Goal: Transaction & Acquisition: Purchase product/service

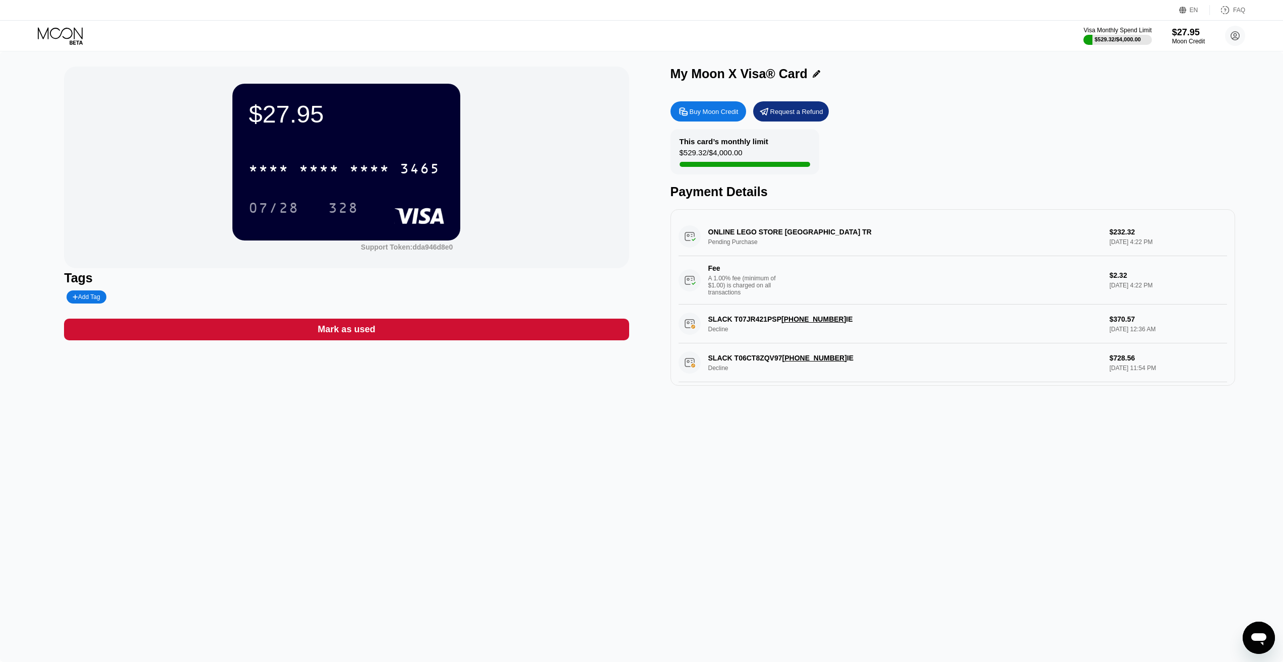
click at [310, 422] on div "$27.95 * * * * * * * * * * * * 3465 07/28 328 Support Token: dda946d8e0 Tags Ad…" at bounding box center [641, 356] width 1283 height 611
click at [703, 115] on div "Buy Moon Credit" at bounding box center [714, 111] width 49 height 9
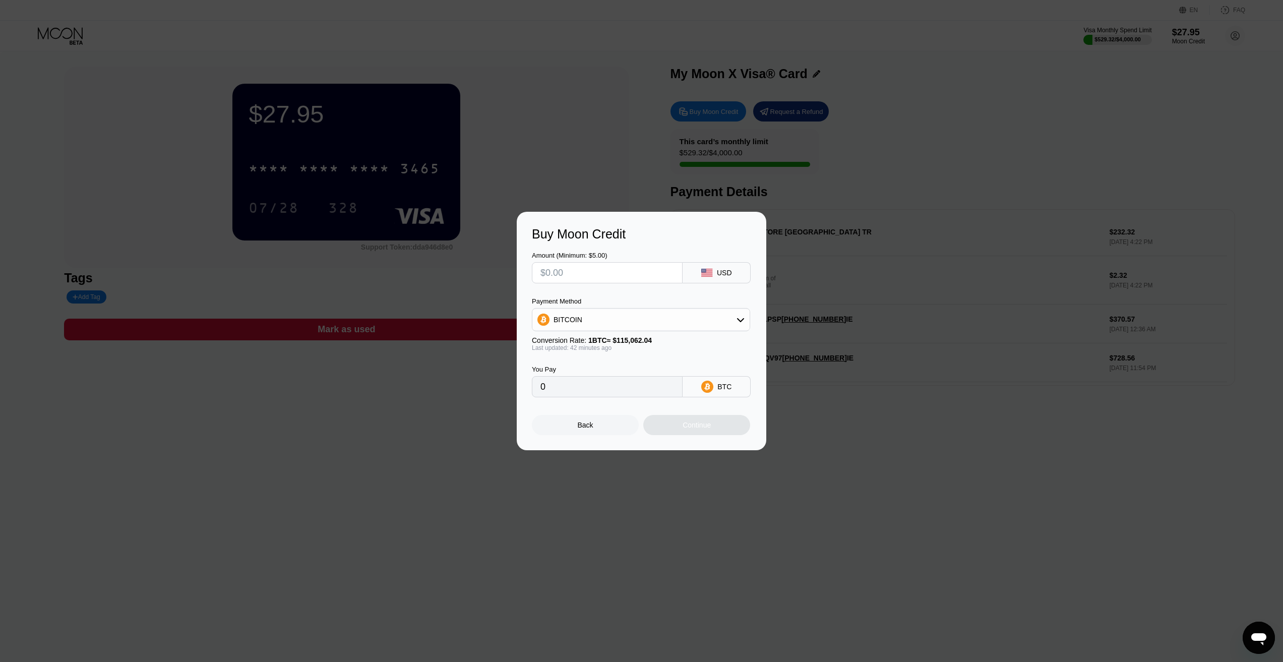
click at [563, 277] on input "text" at bounding box center [608, 273] width 134 height 20
type input "$1"
type input "0.00000868"
type input "$16"
type input "0.00013876"
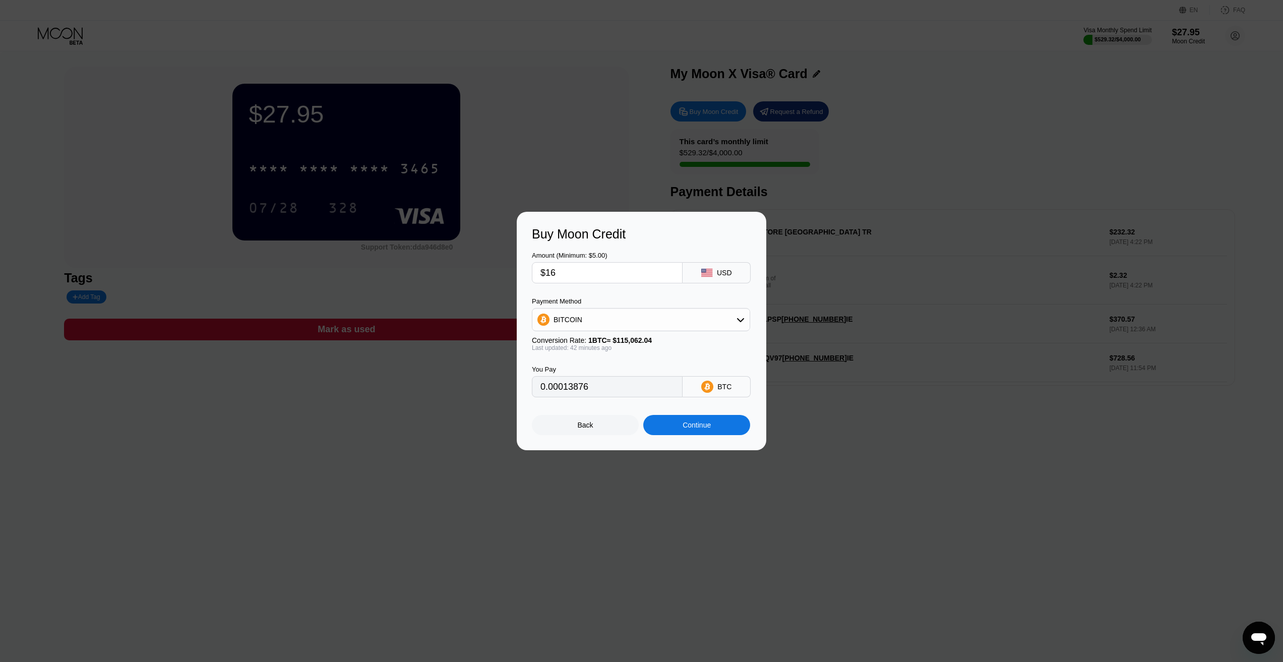
type input "$160"
type input "0.00138751"
type input "$1600"
type input "0.01387507"
type input "$1600"
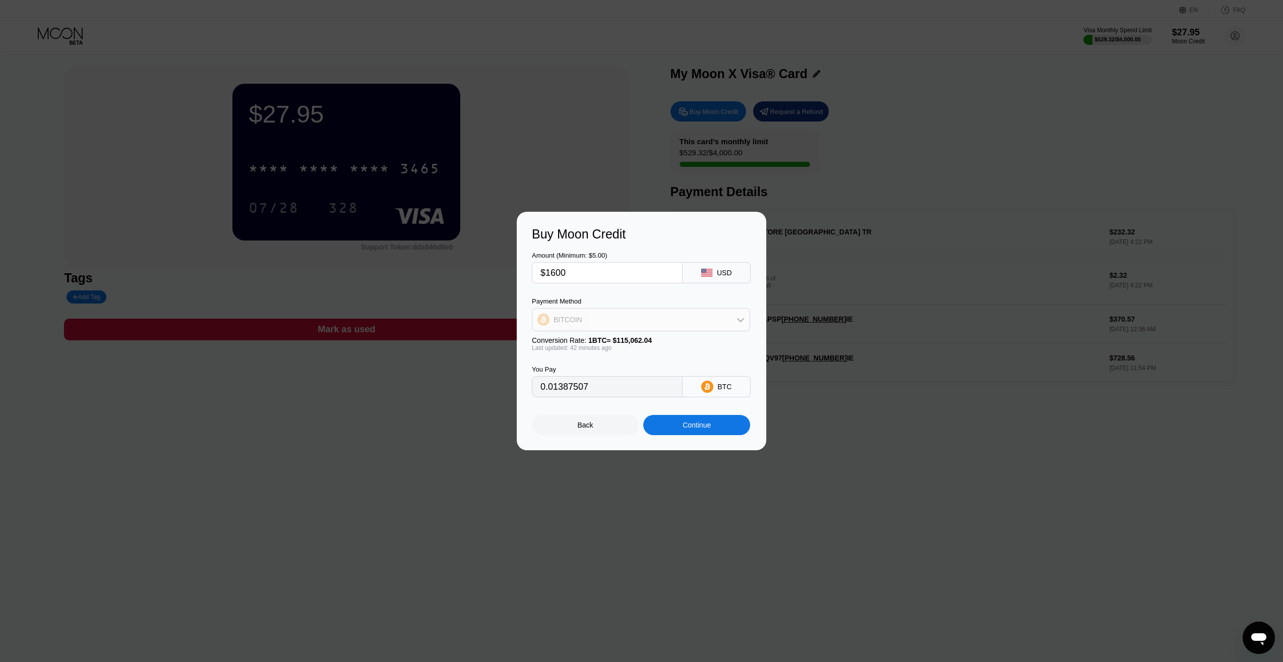
click at [580, 325] on div "BITCOIN" at bounding box center [640, 320] width 217 height 20
click at [577, 366] on span "USDT on TRON" at bounding box center [581, 370] width 51 height 8
type input "1616.16"
click at [701, 424] on div "Continue" at bounding box center [697, 425] width 28 height 8
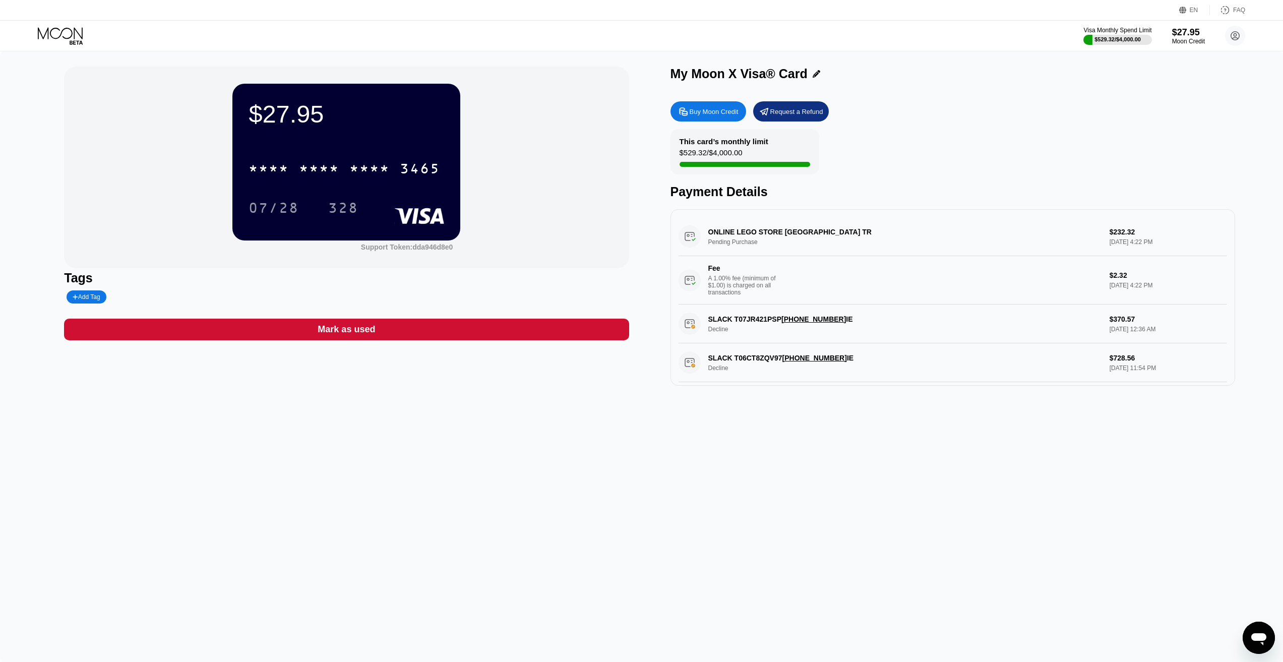
click at [712, 108] on div "Buy Moon Credit" at bounding box center [709, 111] width 76 height 20
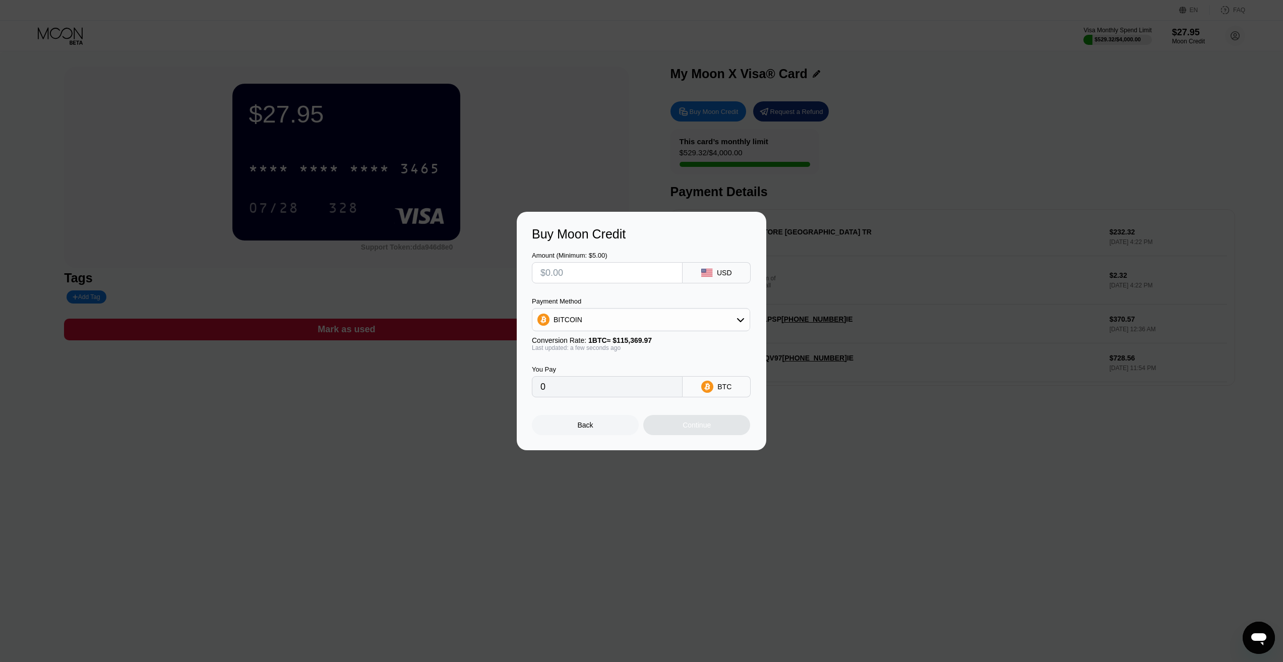
click at [624, 273] on input "text" at bounding box center [608, 273] width 134 height 20
type input "$1"
type input "0.00000867"
type input "$16"
type input "0.00013869"
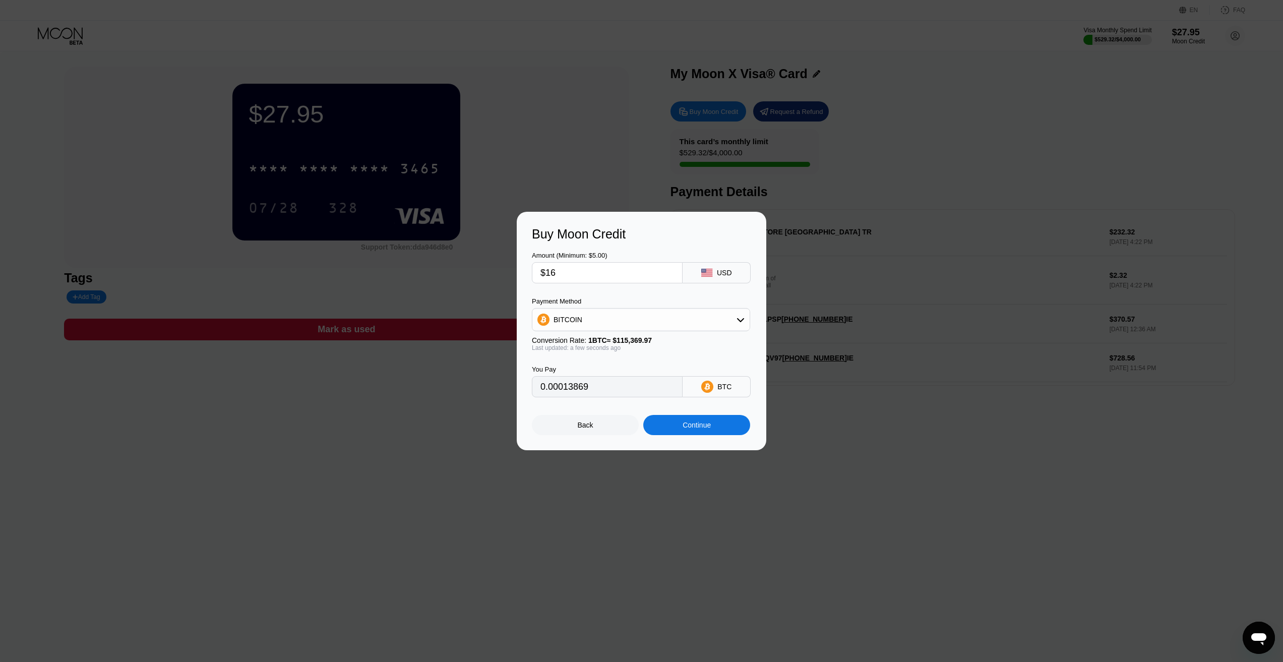
type input "$160"
type input "0.00138685"
type input "$1600"
type input "0.01386843"
type input "$1600"
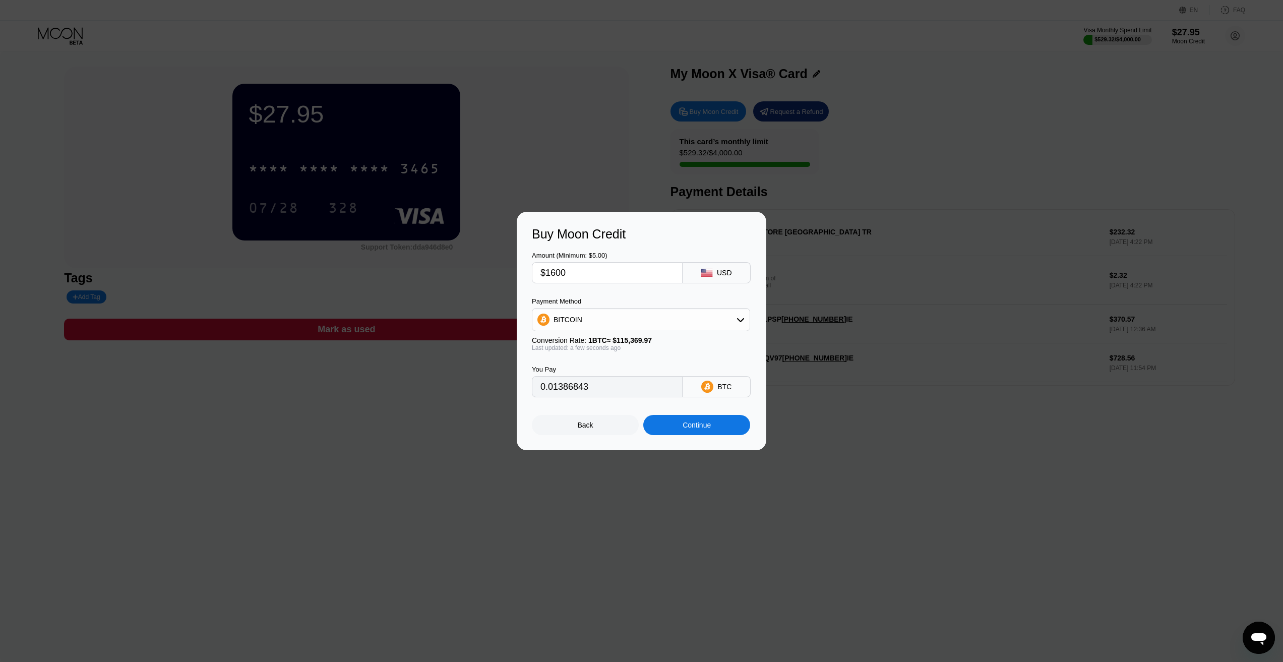
click at [589, 315] on div "BITCOIN" at bounding box center [640, 320] width 217 height 20
click at [580, 367] on span "USDT on TRON" at bounding box center [581, 370] width 51 height 8
type input "1616.16"
click at [565, 389] on input "1616.16" at bounding box center [608, 387] width 134 height 20
click at [674, 427] on div "Continue" at bounding box center [696, 425] width 107 height 20
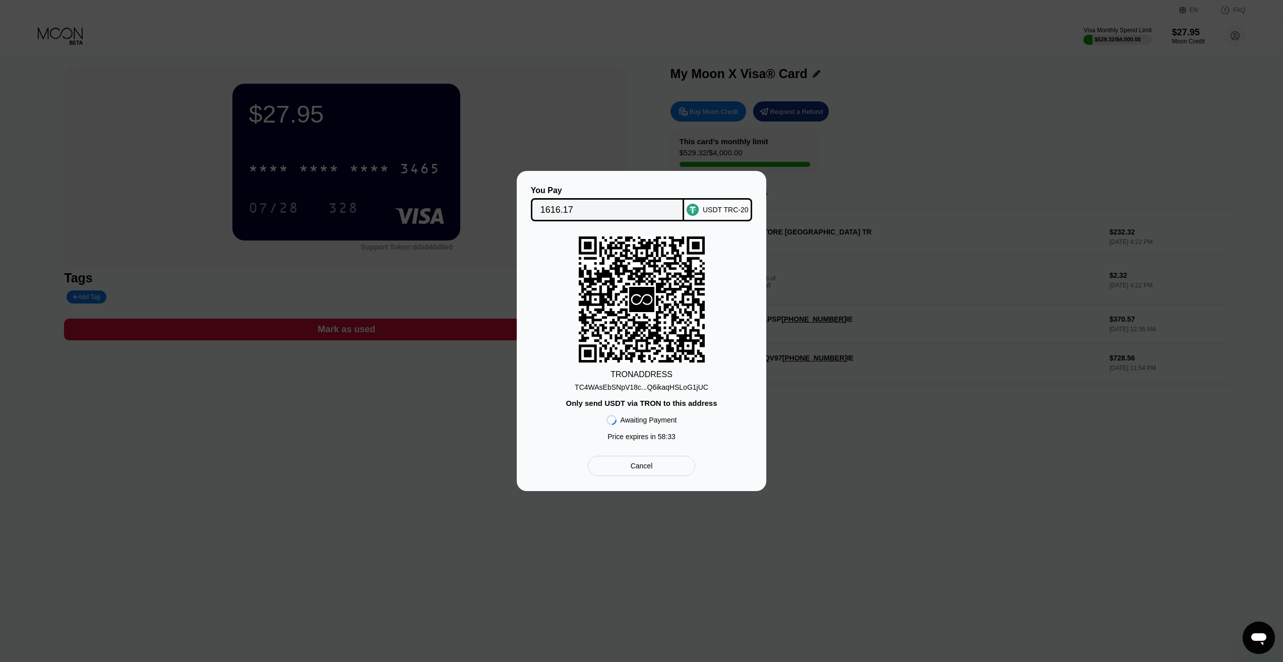
click at [670, 387] on div "TC4WAsEbSNpV18c...Q6ikaqHSLoG1jUC" at bounding box center [642, 387] width 134 height 8
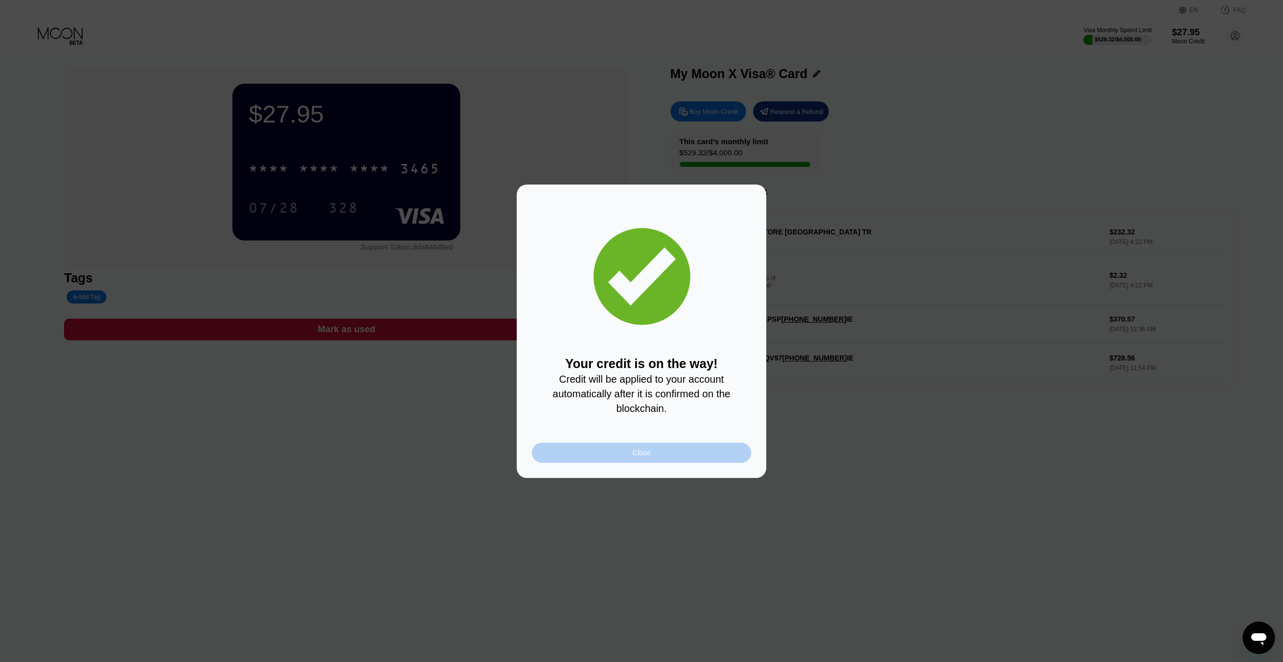
click at [671, 463] on div "Close" at bounding box center [641, 453] width 219 height 20
